Goal: Find specific page/section: Find specific page/section

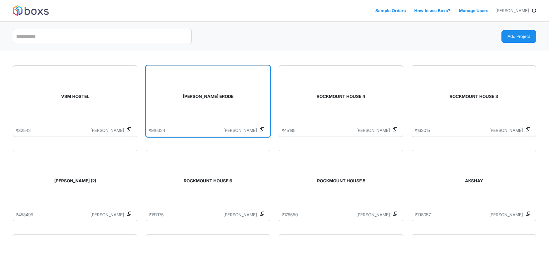
click at [164, 90] on div "[PERSON_NAME] ERODE" at bounding box center [208, 98] width 118 height 59
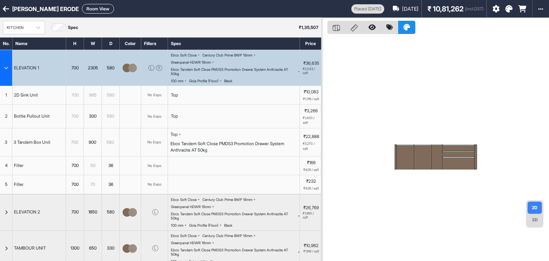
click at [82, 6] on button "Room View" at bounding box center [98, 9] width 32 height 10
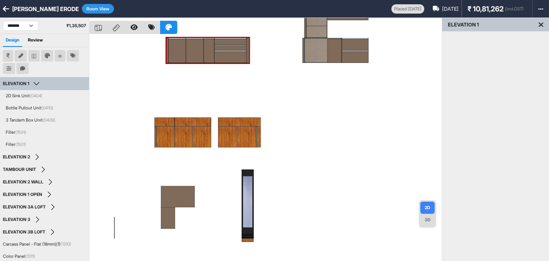
click at [3, 9] on icon at bounding box center [6, 8] width 6 height 7
